Goal: Use online tool/utility: Utilize a website feature to perform a specific function

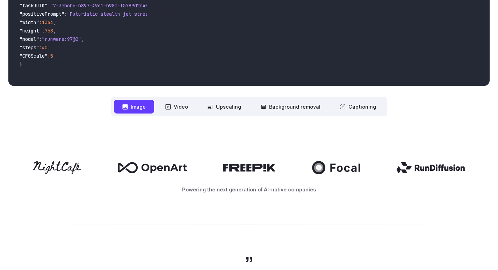
scroll to position [210, 0]
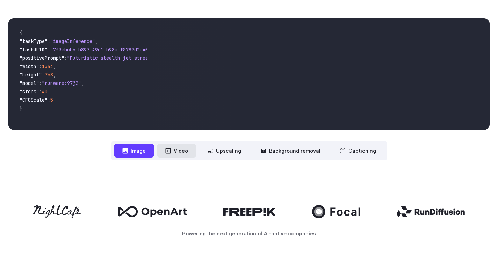
click at [178, 151] on button "Video" at bounding box center [177, 151] width 40 height 14
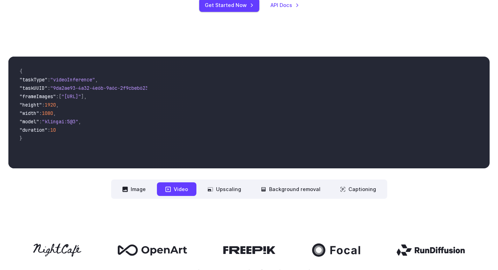
scroll to position [105, 0]
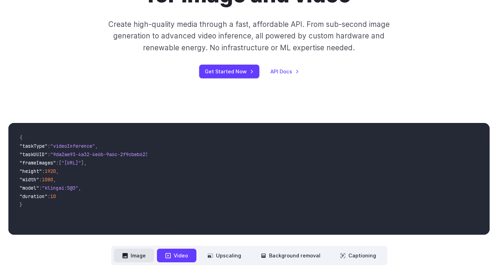
click at [128, 254] on icon at bounding box center [124, 255] width 5 height 5
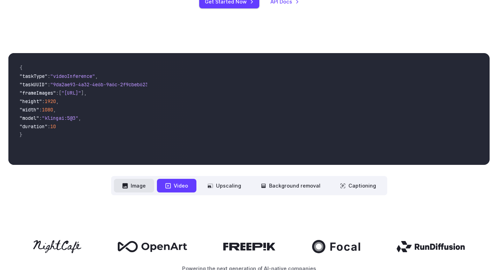
click at [149, 191] on button "Image" at bounding box center [134, 186] width 40 height 14
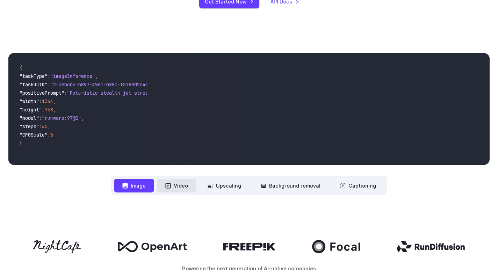
click at [191, 188] on button "Video" at bounding box center [177, 186] width 40 height 14
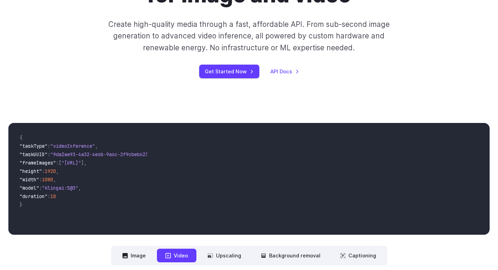
scroll to position [0, 0]
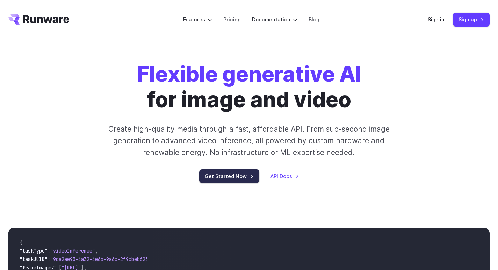
click at [240, 174] on link "Get Started Now" at bounding box center [229, 177] width 60 height 14
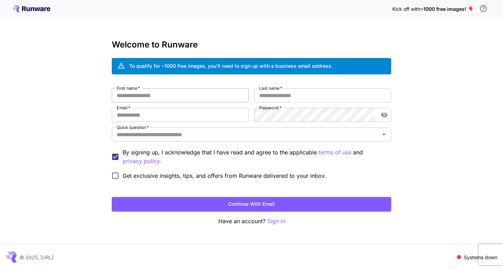
click at [169, 95] on input "First name   *" at bounding box center [180, 95] width 137 height 14
click at [166, 96] on input "*********" at bounding box center [180, 95] width 137 height 14
type input "**********"
click at [274, 97] on input "Last name   *" at bounding box center [323, 95] width 137 height 14
type input "****"
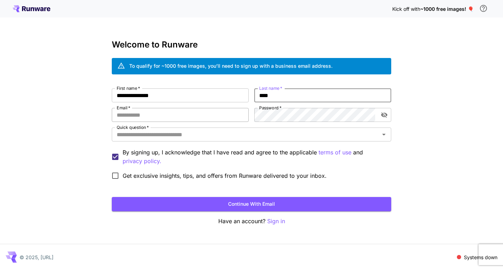
click at [188, 114] on input "Email   *" at bounding box center [180, 115] width 137 height 14
type input "**********"
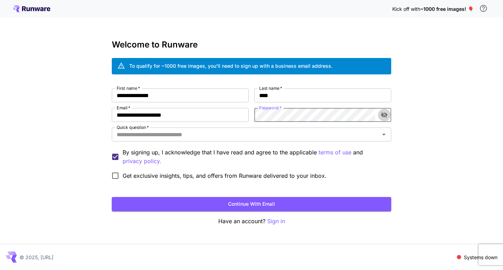
click at [383, 117] on icon "toggle password visibility" at bounding box center [384, 115] width 7 height 7
click at [386, 132] on icon "Open" at bounding box center [384, 134] width 8 height 8
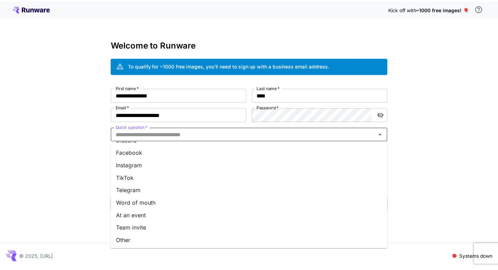
scroll to position [86, 0]
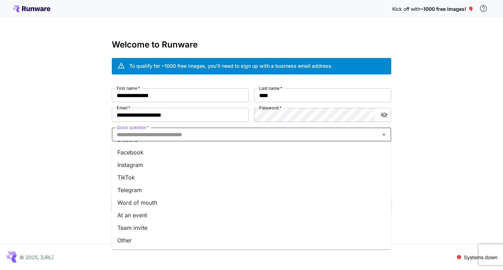
click at [194, 167] on li "Instagram" at bounding box center [252, 165] width 280 height 13
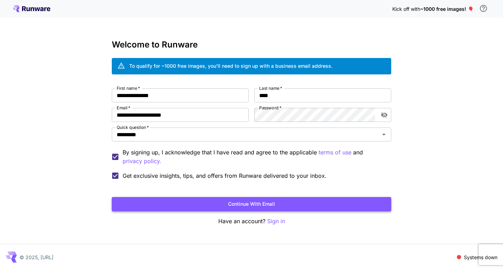
click at [144, 206] on button "Continue with email" at bounding box center [252, 204] width 280 height 14
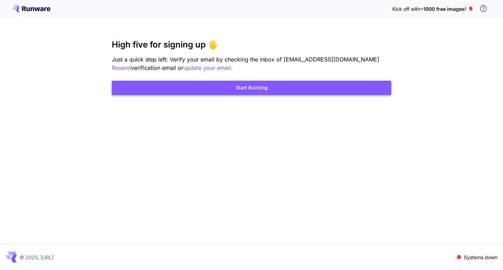
click at [285, 92] on button "Start Building" at bounding box center [252, 88] width 280 height 14
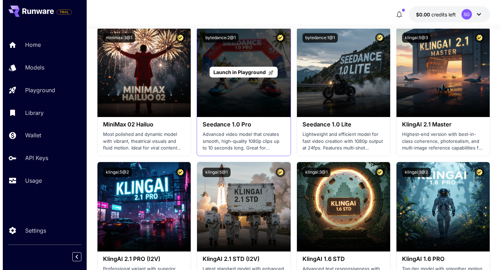
scroll to position [210, 0]
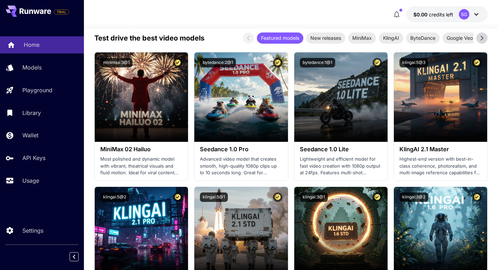
click at [24, 42] on p "Home" at bounding box center [32, 45] width 16 height 8
click at [23, 42] on link "Home" at bounding box center [42, 44] width 84 height 17
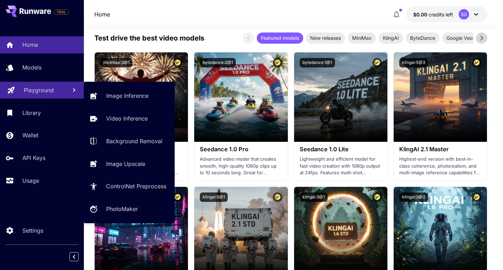
click at [36, 87] on p "Playground" at bounding box center [39, 90] width 30 height 8
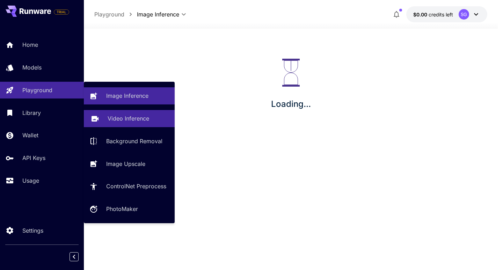
click at [118, 121] on p "Video Inference" at bounding box center [129, 118] width 42 height 8
type input "**********"
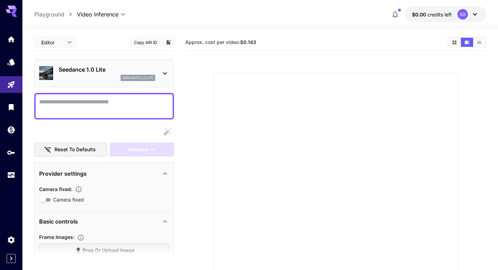
click at [114, 107] on textarea "Camera fixed" at bounding box center [104, 106] width 130 height 17
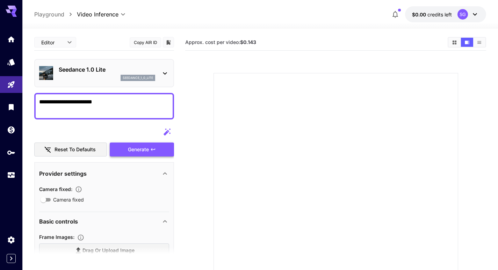
type textarea "**********"
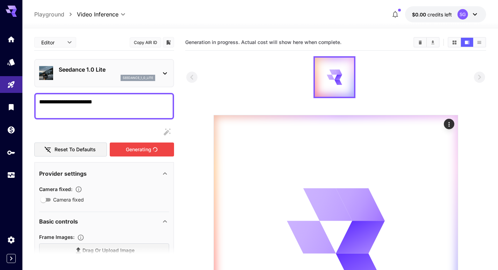
click at [128, 155] on div "Generating" at bounding box center [142, 150] width 64 height 14
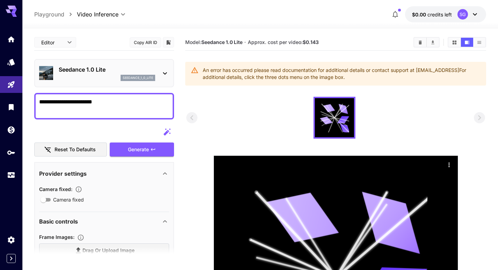
click at [158, 71] on div "Seedance 1.0 Lite seedance_1_0_lite" at bounding box center [104, 73] width 130 height 21
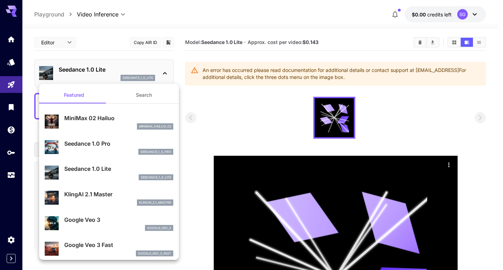
click at [205, 120] on div at bounding box center [251, 135] width 503 height 270
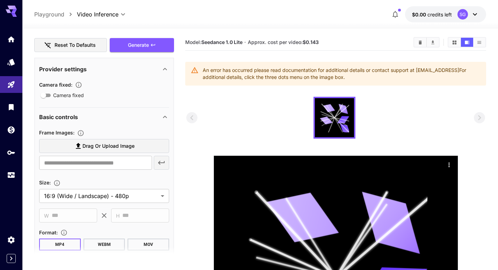
scroll to position [105, 0]
click at [251, 117] on div at bounding box center [335, 118] width 299 height 42
click at [100, 146] on span "Drag or upload image" at bounding box center [109, 146] width 52 height 9
click at [0, 0] on input "Drag or upload image" at bounding box center [0, 0] width 0 height 0
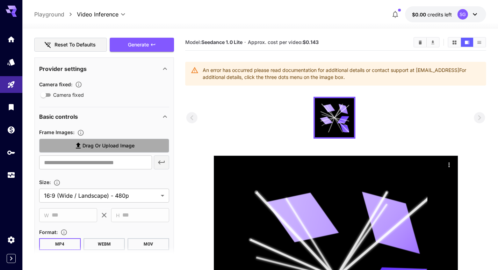
click at [99, 149] on span "Drag or upload image" at bounding box center [109, 146] width 52 height 9
click at [0, 0] on input "Drag or upload image" at bounding box center [0, 0] width 0 height 0
click at [100, 150] on span "Drag or upload image" at bounding box center [109, 146] width 52 height 9
click at [0, 0] on input "Drag or upload image" at bounding box center [0, 0] width 0 height 0
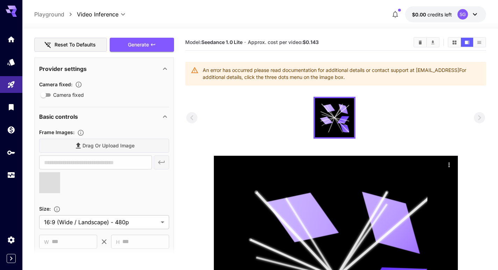
type input "**********"
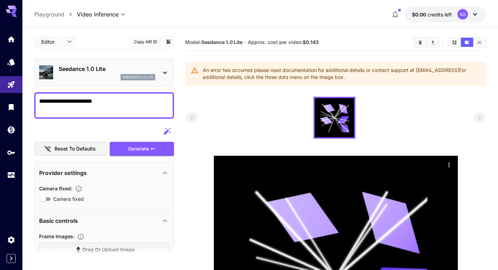
scroll to position [0, 0]
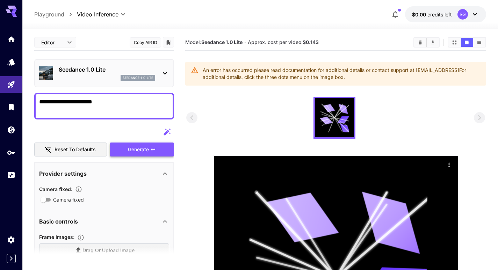
click at [144, 150] on div "Generate" at bounding box center [142, 150] width 64 height 14
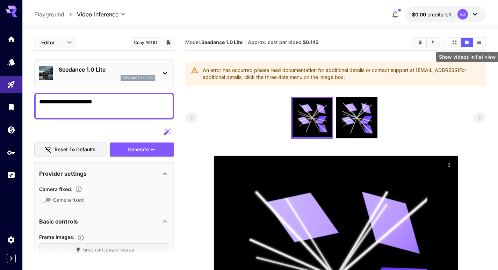
click at [478, 40] on icon "Show videos in list view" at bounding box center [479, 42] width 5 height 5
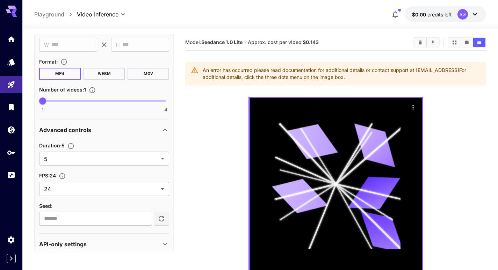
scroll to position [312, 0]
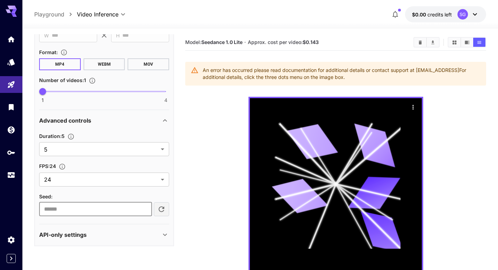
click at [115, 205] on input "number" at bounding box center [95, 209] width 113 height 14
type input "*"
click at [145, 208] on input "*" at bounding box center [95, 209] width 113 height 14
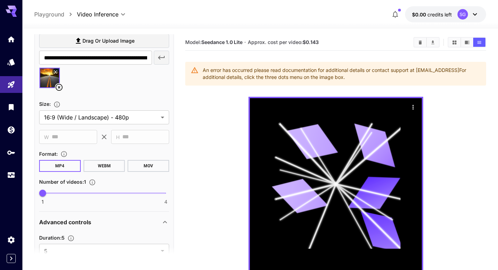
scroll to position [207, 0]
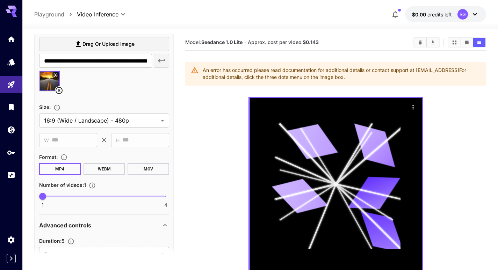
click at [112, 173] on button "WEBM" at bounding box center [105, 169] width 42 height 12
click at [144, 169] on button "MOV" at bounding box center [149, 169] width 42 height 12
click at [77, 173] on button "MP4" at bounding box center [60, 169] width 42 height 12
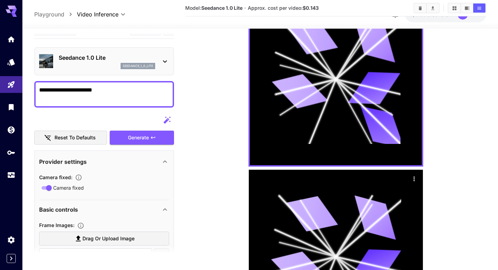
scroll to position [0, 0]
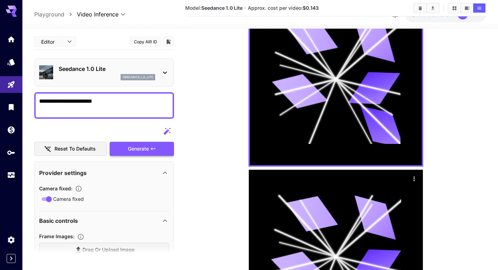
click at [162, 152] on div "Generate" at bounding box center [142, 149] width 64 height 14
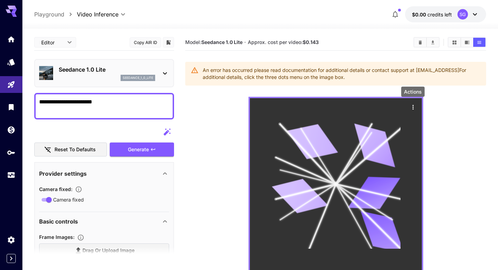
click at [414, 106] on icon "Actions" at bounding box center [413, 107] width 1 height 5
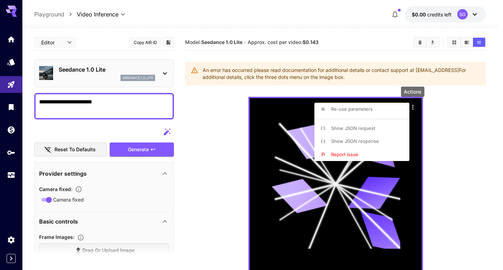
click at [381, 126] on li "Show JSON request" at bounding box center [364, 128] width 99 height 13
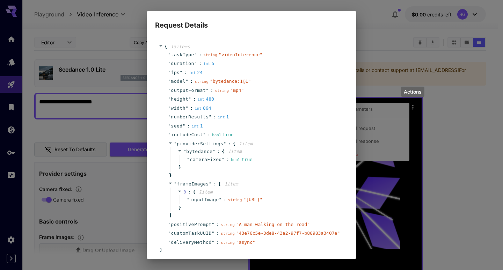
click at [386, 113] on div "Request Details { 15 item s " taskType " : string " videoInference " " duration…" at bounding box center [251, 135] width 503 height 270
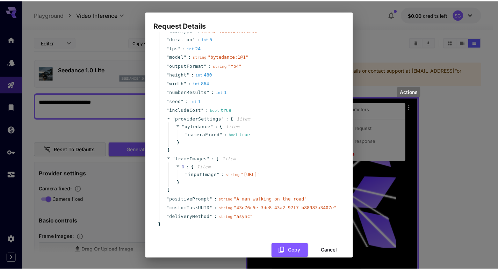
scroll to position [50, 0]
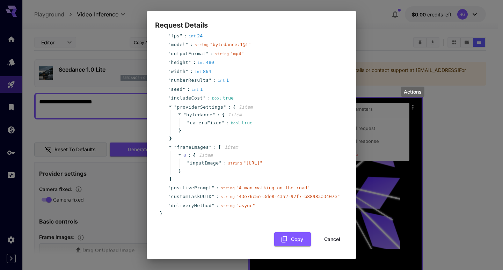
click at [323, 236] on button "Cancel" at bounding box center [332, 240] width 31 height 14
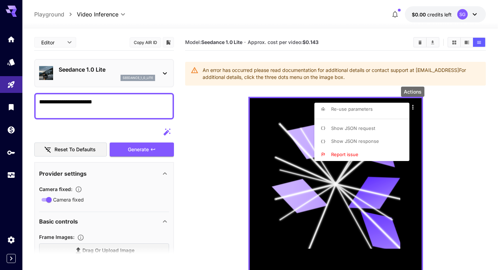
click at [126, 103] on div at bounding box center [251, 135] width 503 height 270
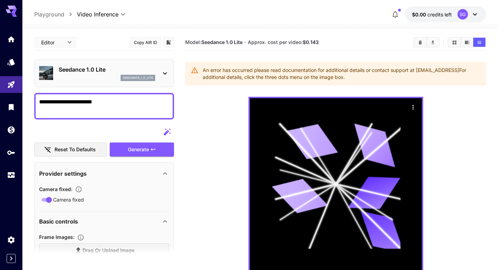
drag, startPoint x: 91, startPoint y: 103, endPoint x: 72, endPoint y: 105, distance: 18.6
click at [72, 105] on textarea "**********" at bounding box center [104, 106] width 130 height 17
click at [129, 102] on textarea "**********" at bounding box center [104, 106] width 130 height 17
drag, startPoint x: 129, startPoint y: 102, endPoint x: 33, endPoint y: 97, distance: 95.9
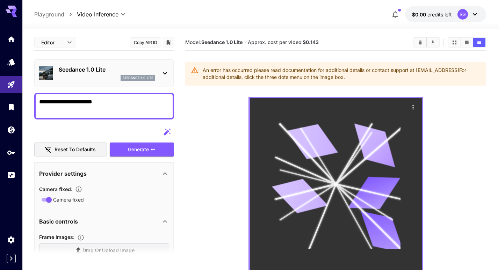
click at [264, 108] on div at bounding box center [336, 184] width 172 height 172
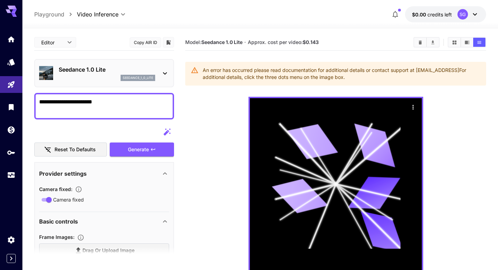
click at [162, 74] on icon at bounding box center [165, 73] width 8 height 8
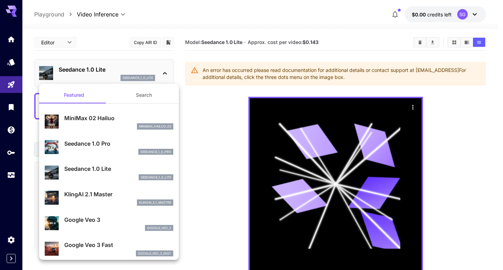
click at [107, 129] on div "minimax_hailuo_02" at bounding box center [118, 126] width 109 height 6
type input "**********"
type input "***"
type input "*"
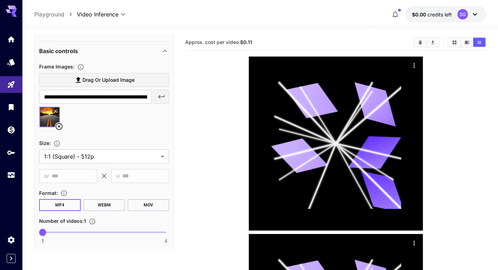
scroll to position [175, 0]
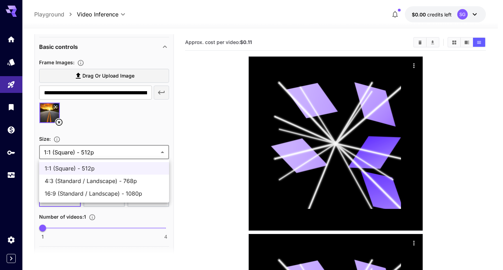
click at [124, 183] on span "4:3 (Standard / Landscape) - 768p" at bounding box center [104, 181] width 119 height 8
type input "**********"
type input "****"
type input "***"
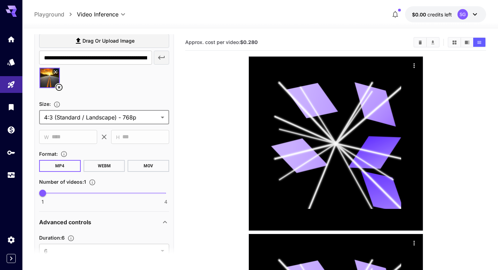
scroll to position [245, 0]
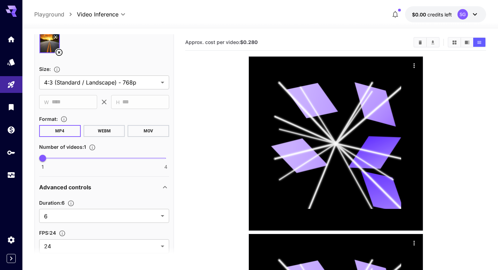
click at [103, 128] on button "WEBM" at bounding box center [105, 131] width 42 height 12
click at [59, 157] on span "1 4 1" at bounding box center [104, 158] width 123 height 10
drag, startPoint x: 42, startPoint y: 158, endPoint x: 49, endPoint y: 158, distance: 7.3
click at [46, 158] on span "1" at bounding box center [42, 158] width 7 height 7
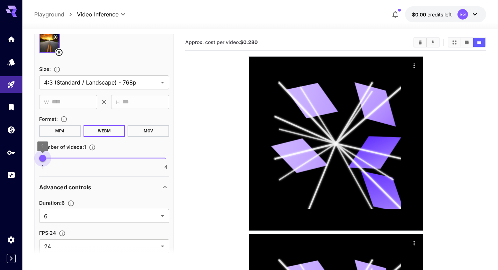
click at [46, 158] on span "1" at bounding box center [42, 158] width 7 height 7
type input "*"
drag, startPoint x: 100, startPoint y: 156, endPoint x: 96, endPoint y: 162, distance: 7.2
click at [96, 162] on span "1 4 2" at bounding box center [104, 158] width 123 height 10
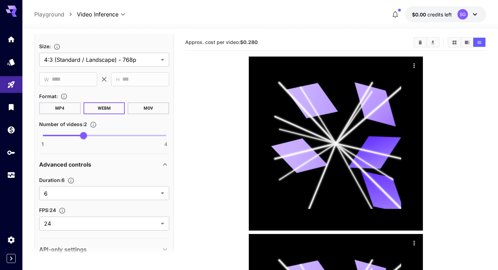
scroll to position [280, 0]
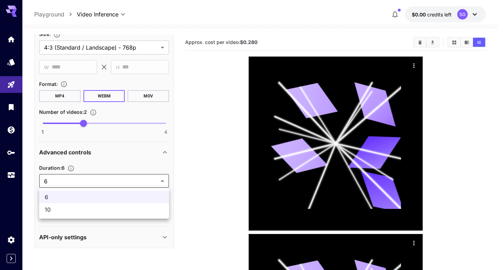
click at [206, 156] on div at bounding box center [251, 135] width 503 height 270
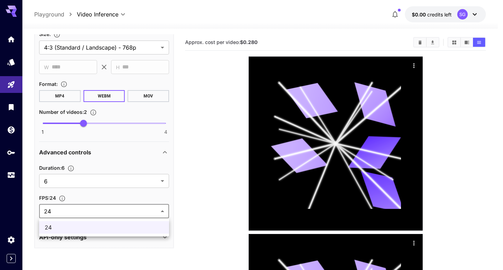
click at [195, 208] on div at bounding box center [251, 135] width 503 height 270
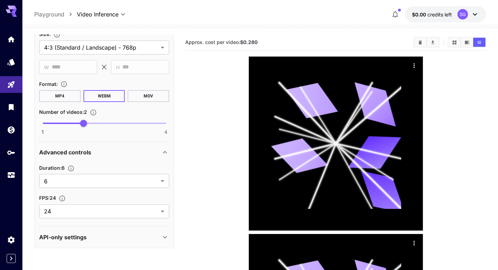
click at [162, 239] on icon at bounding box center [165, 237] width 8 height 8
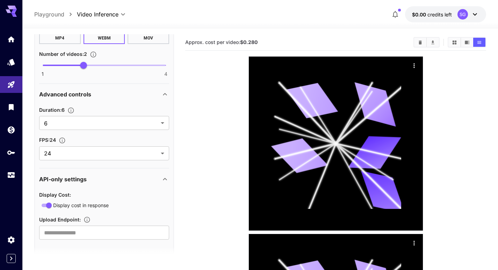
scroll to position [345, 0]
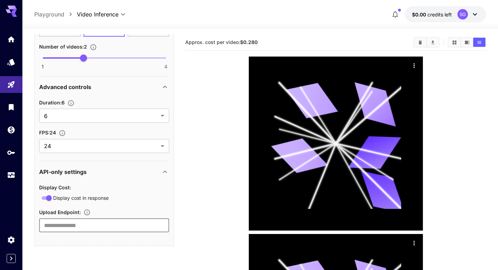
click at [101, 227] on input "text" at bounding box center [104, 226] width 130 height 14
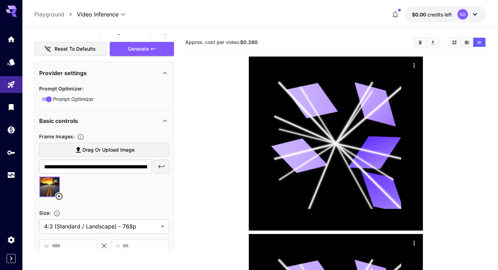
scroll to position [100, 0]
type input "********"
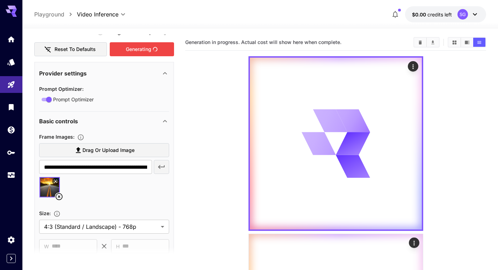
click at [140, 51] on div "Generating" at bounding box center [142, 49] width 64 height 14
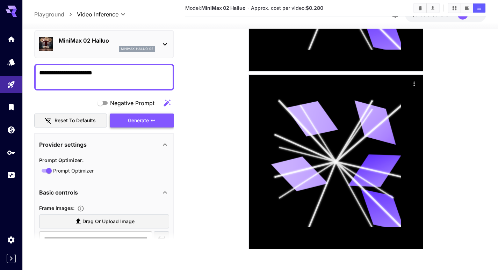
scroll to position [0, 0]
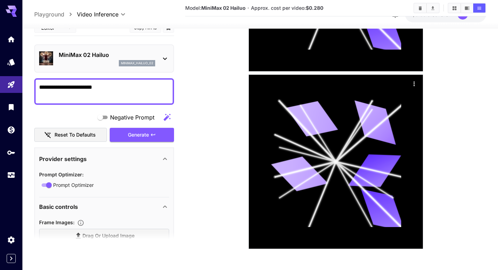
click at [63, 133] on button "Reset to defaults" at bounding box center [70, 135] width 73 height 14
type input "**********"
type input "***"
